Goal: Information Seeking & Learning: Learn about a topic

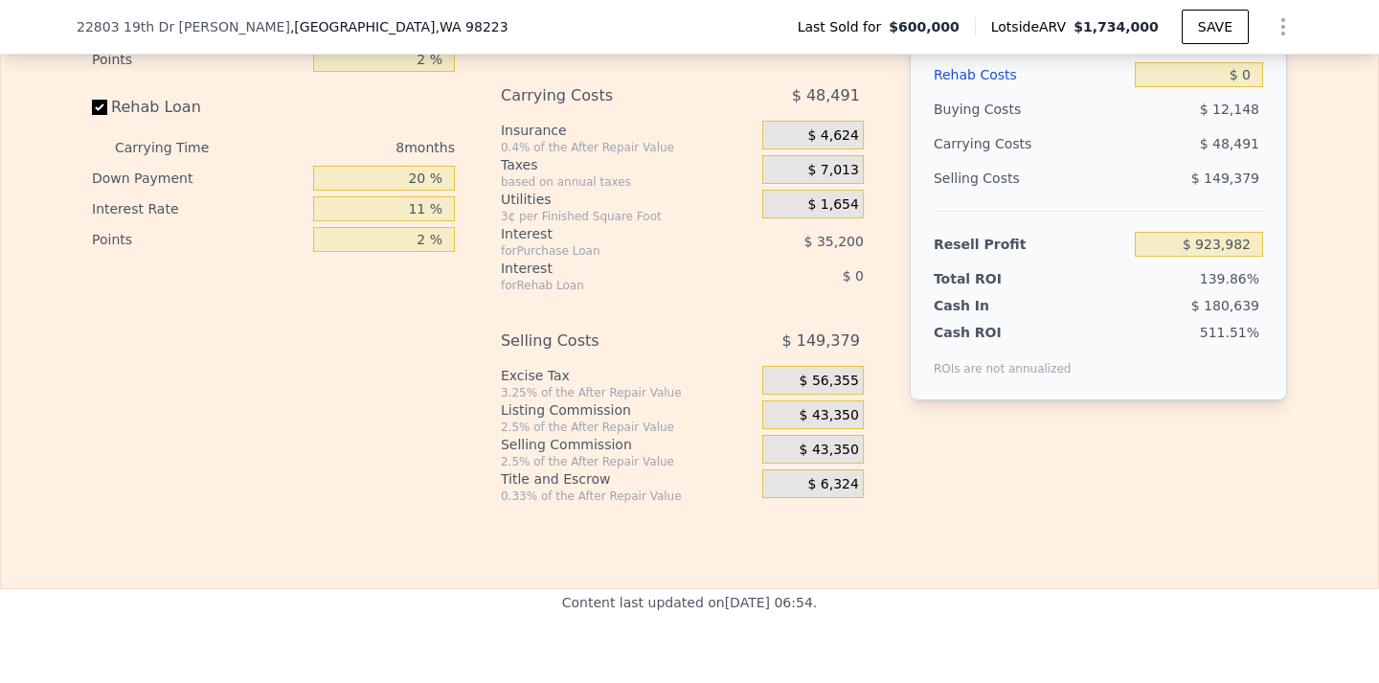
scroll to position [3059, 0]
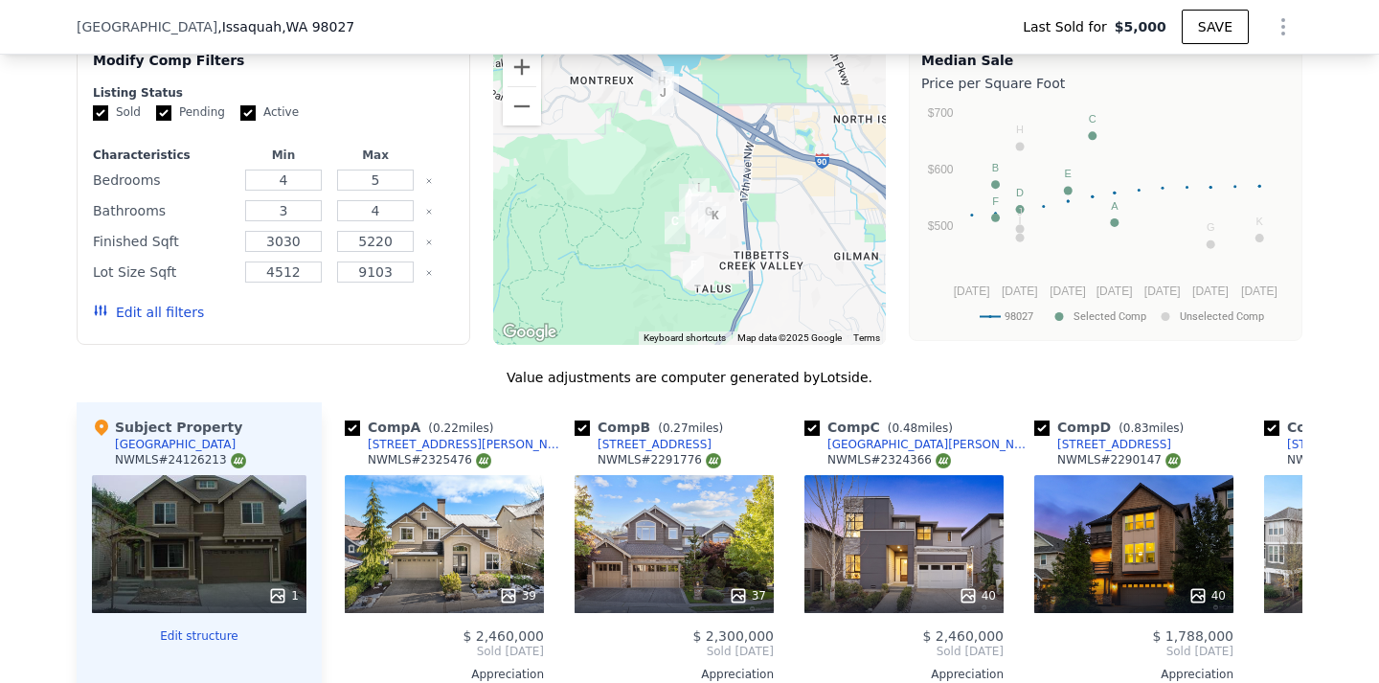
scroll to position [1622, 0]
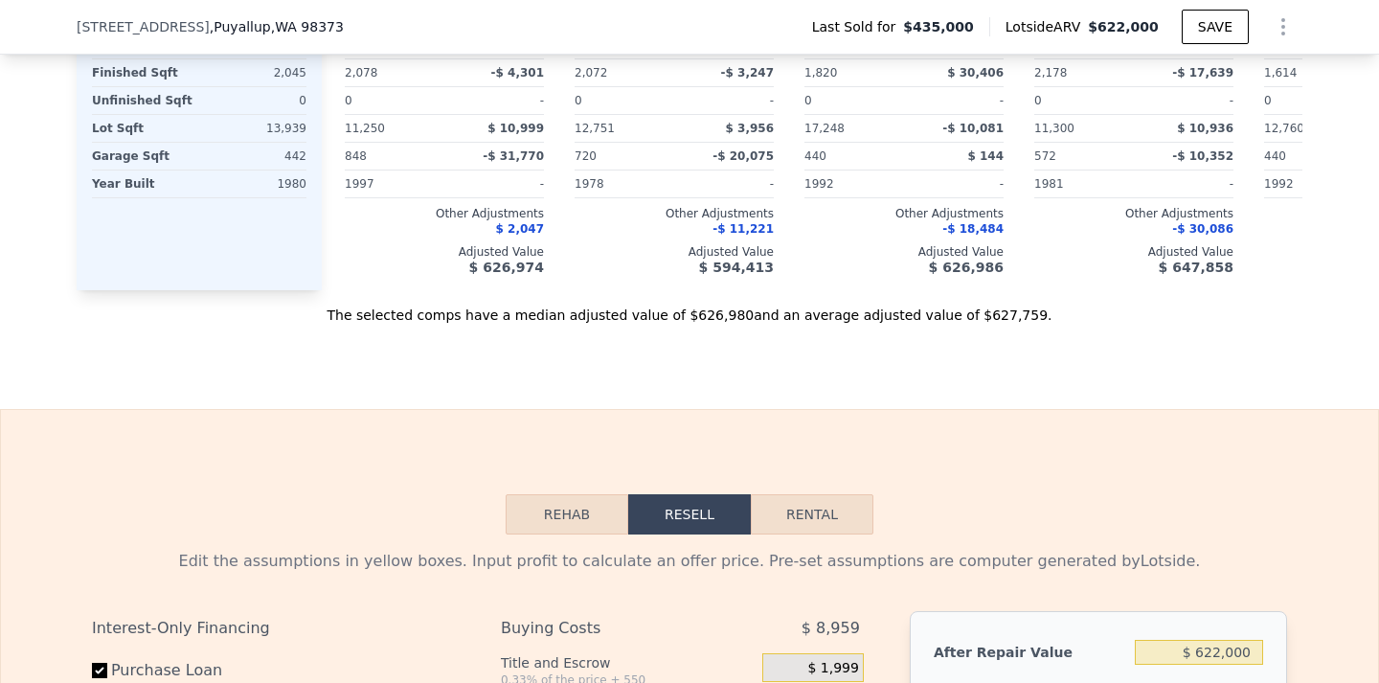
scroll to position [2484, 0]
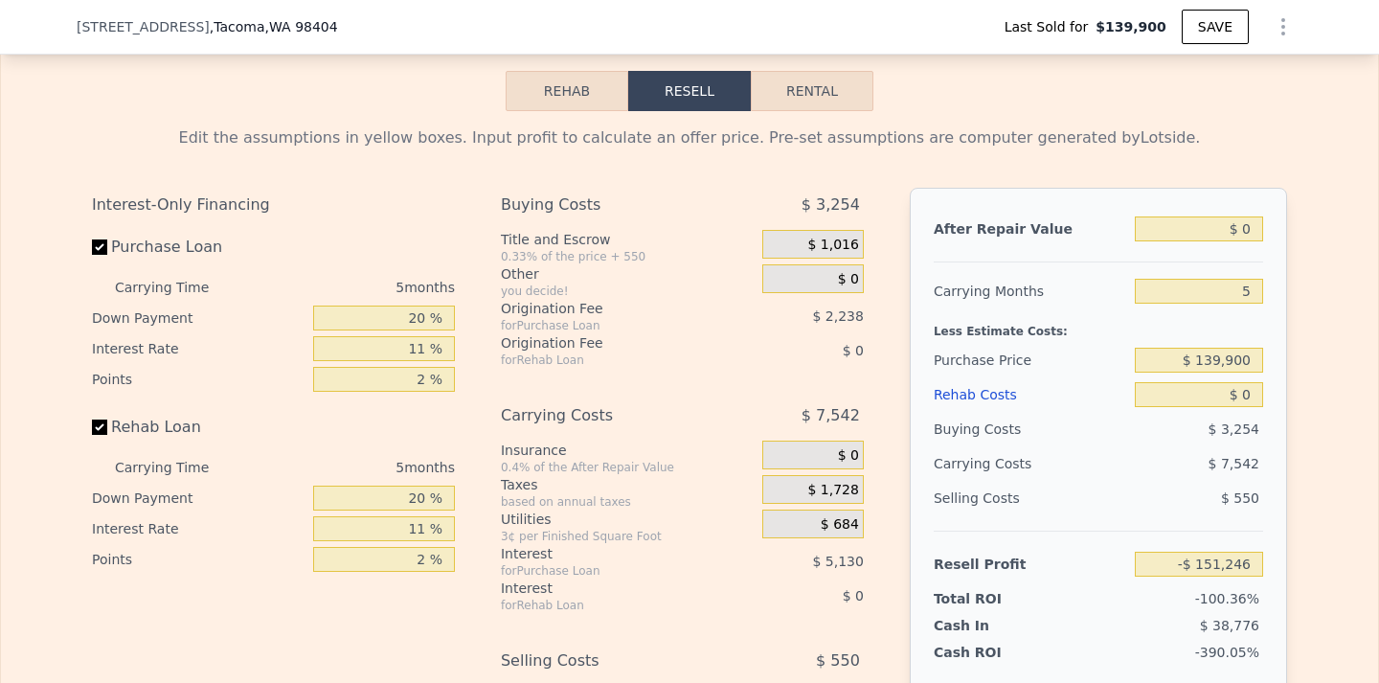
scroll to position [3154, 0]
